Goal: Find contact information: Find contact information

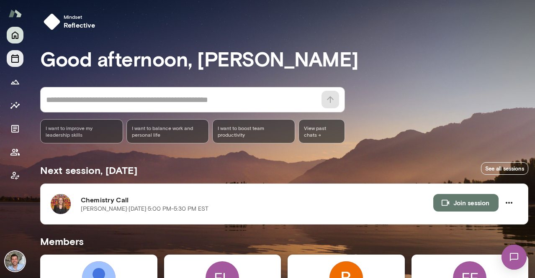
click at [15, 63] on icon "Sessions" at bounding box center [15, 59] width 10 height 10
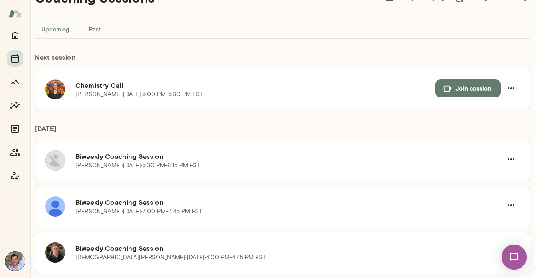
scroll to position [77, 0]
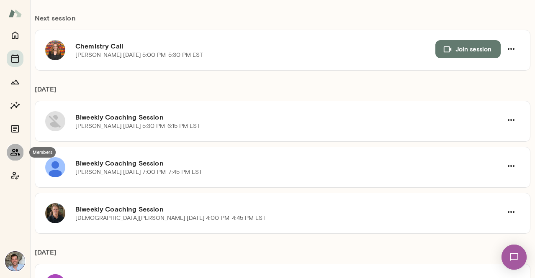
click at [13, 152] on icon "Members" at bounding box center [14, 152] width 9 height 7
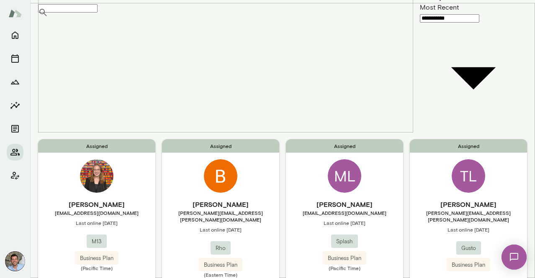
scroll to position [61, 0]
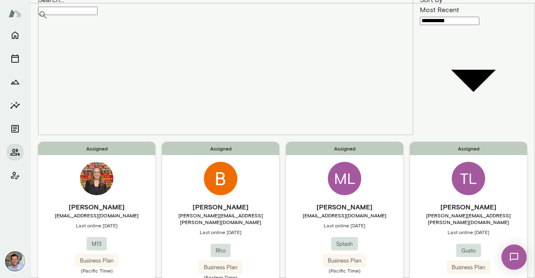
click at [425, 142] on div "Assigned TL [PERSON_NAME] [PERSON_NAME][EMAIL_ADDRESS][PERSON_NAME][DOMAIN_NAME…" at bounding box center [468, 227] width 117 height 170
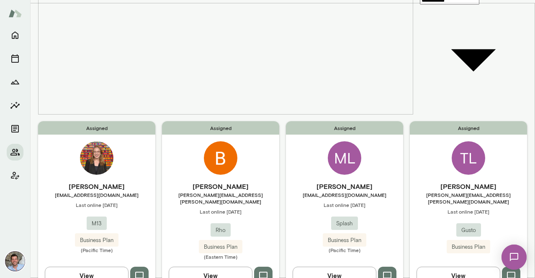
scroll to position [39, 0]
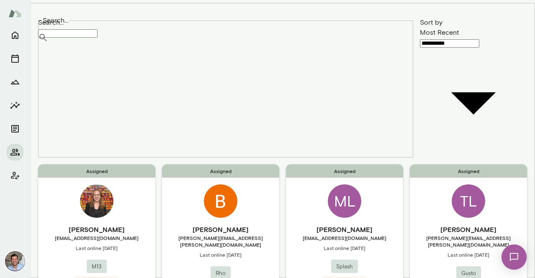
click at [193, 225] on h6 "[PERSON_NAME]" at bounding box center [220, 230] width 117 height 10
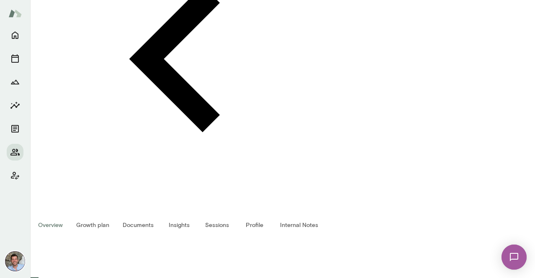
scroll to position [147, 0]
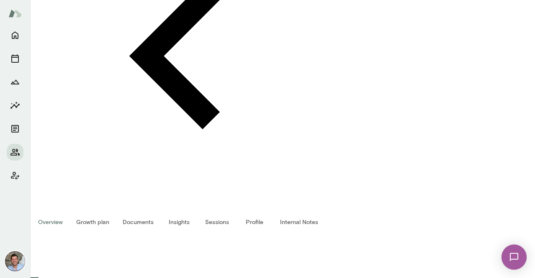
copy div "[PERSON_NAME]"
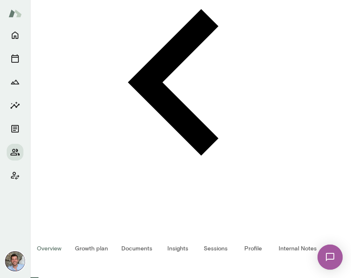
scroll to position [107, 0]
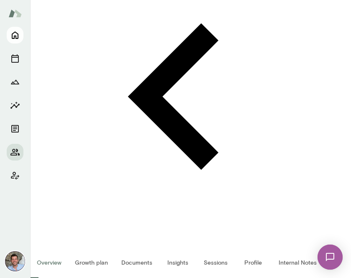
click at [11, 31] on icon "Home" at bounding box center [15, 35] width 10 height 10
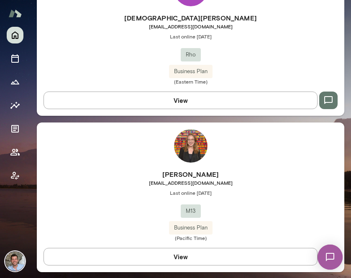
scroll to position [2158, 0]
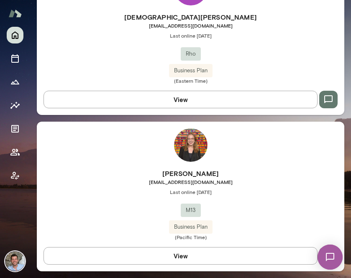
click at [183, 177] on h6 "[PERSON_NAME]" at bounding box center [191, 174] width 308 height 10
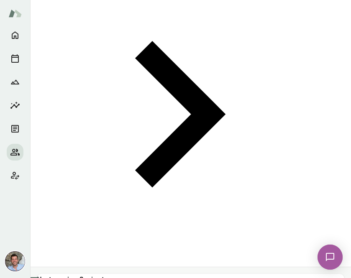
scroll to position [411, 0]
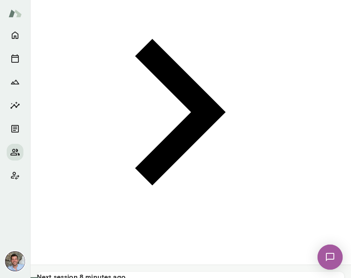
copy div "[PERSON_NAME]"
